Goal: Information Seeking & Learning: Find specific page/section

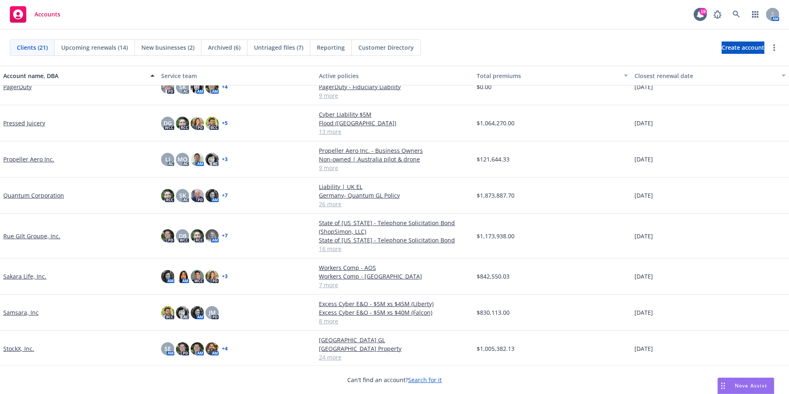
scroll to position [313, 0]
click at [22, 314] on link "Samsara, Inc" at bounding box center [20, 312] width 35 height 9
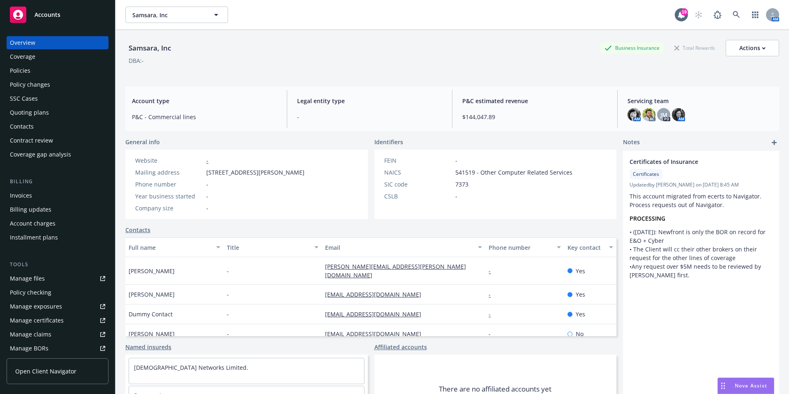
click at [25, 68] on div "Policies" at bounding box center [20, 70] width 21 height 13
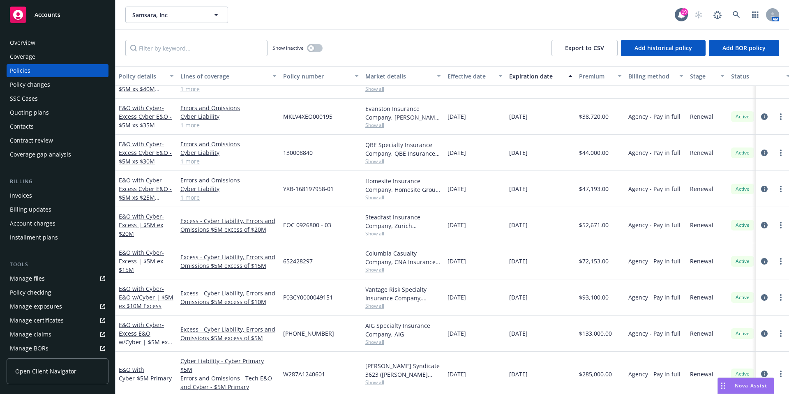
scroll to position [63, 0]
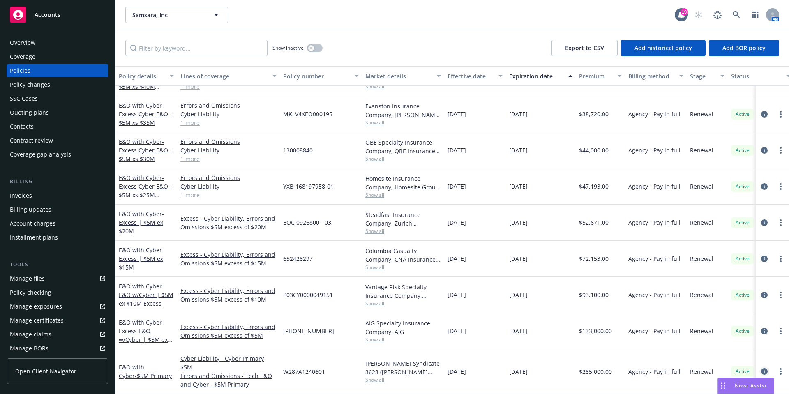
click at [761, 368] on icon "circleInformation" at bounding box center [764, 371] width 7 height 7
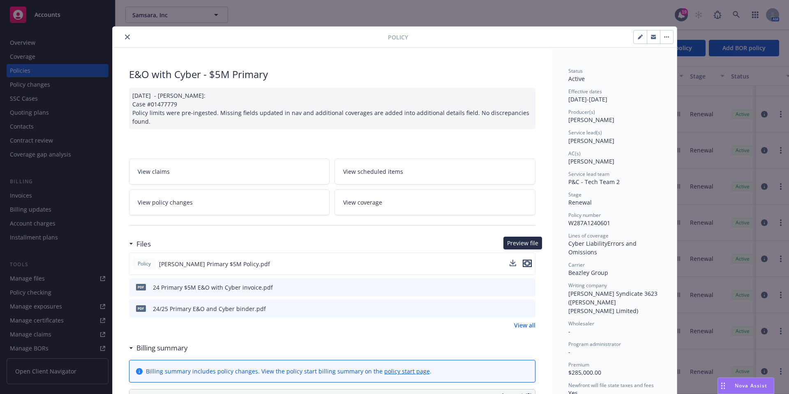
click at [524, 261] on icon "preview file" at bounding box center [527, 264] width 7 height 6
